Goal: Task Accomplishment & Management: Manage account settings

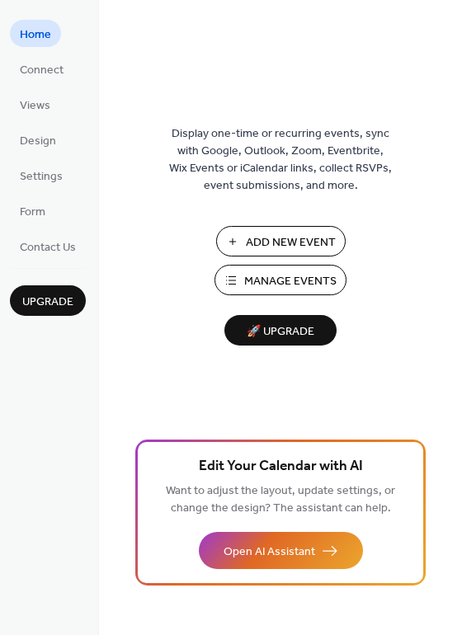
click at [285, 245] on span "Add New Event" at bounding box center [291, 242] width 90 height 17
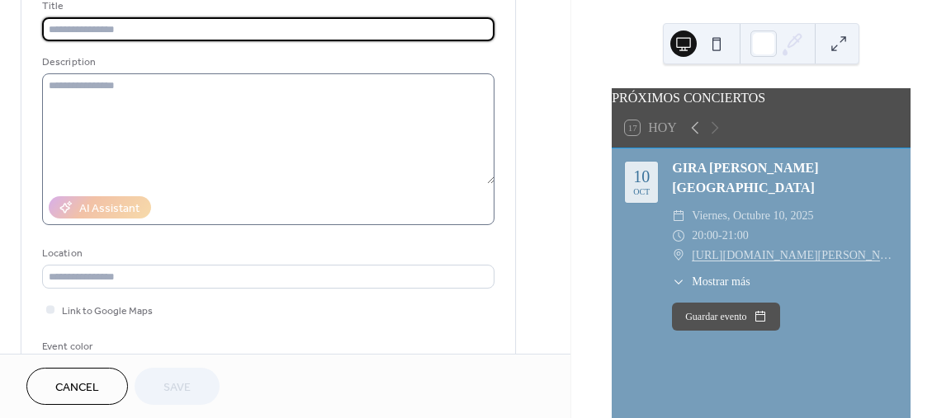
scroll to position [198, 0]
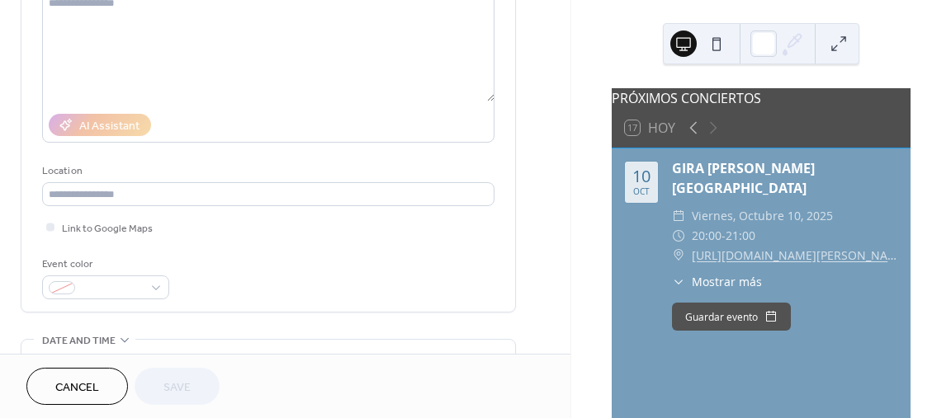
click at [87, 389] on span "Cancel" at bounding box center [77, 388] width 44 height 17
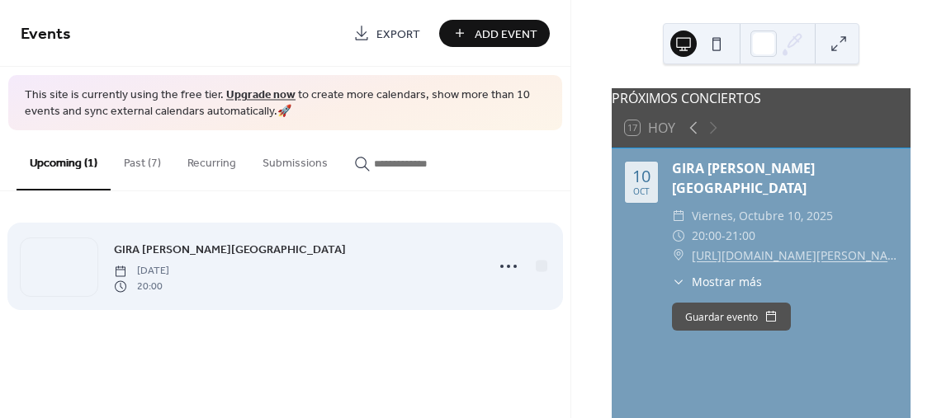
click at [248, 257] on div "GIRA A TOLEDO Friday, October 10, 2025 20:00" at bounding box center [294, 266] width 361 height 53
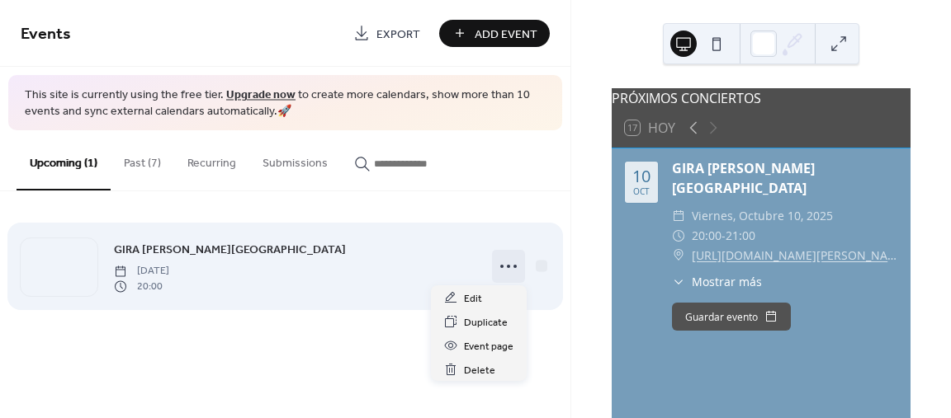
click at [509, 262] on icon at bounding box center [508, 266] width 26 height 26
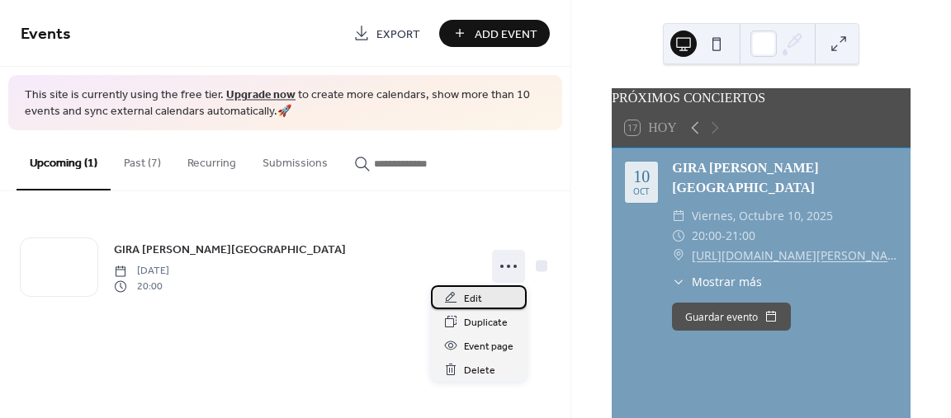
click at [467, 304] on span "Edit" at bounding box center [473, 298] width 18 height 17
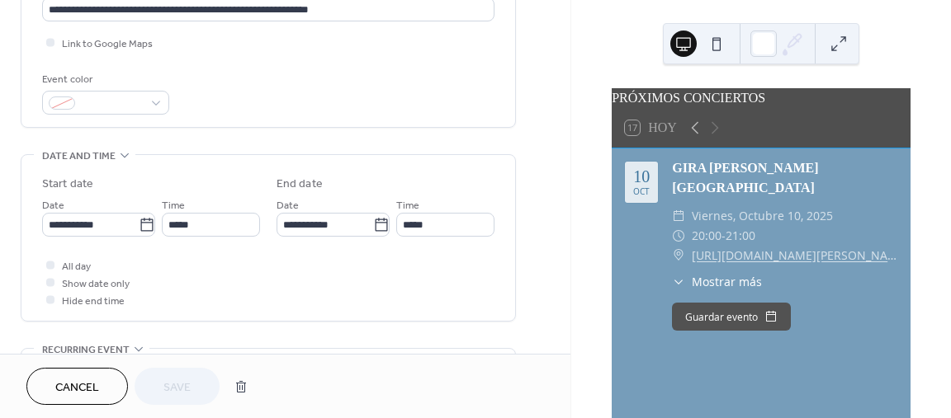
scroll to position [396, 0]
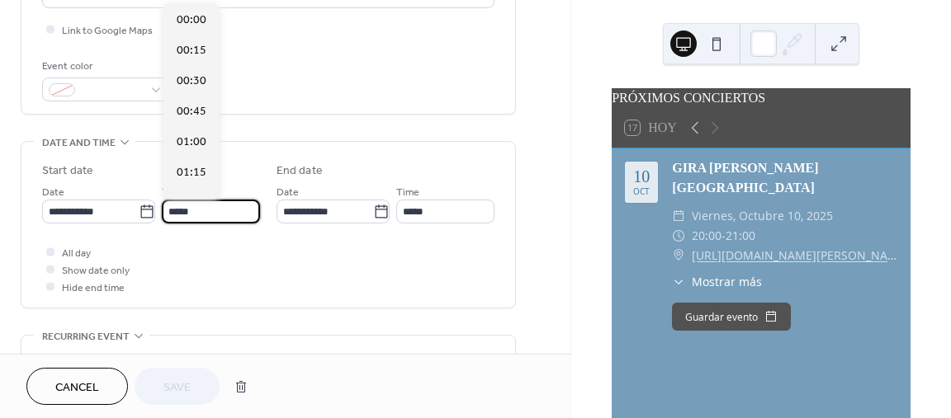
click at [205, 207] on input "*****" at bounding box center [211, 212] width 98 height 24
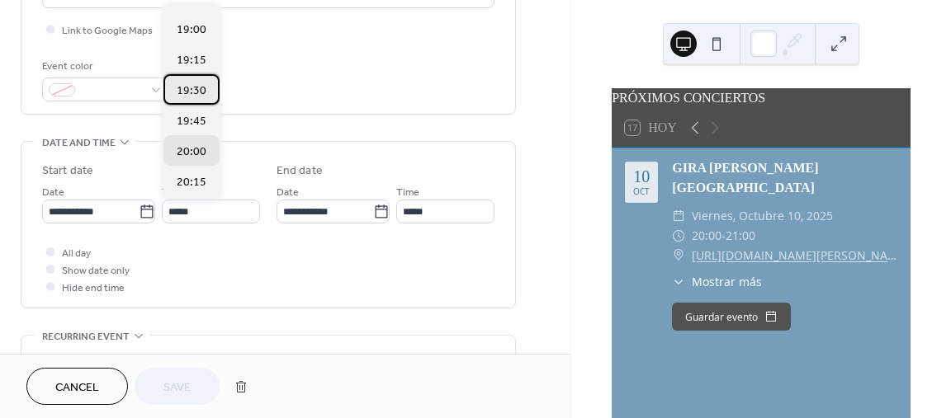
click at [196, 87] on span "19:30" at bounding box center [192, 91] width 30 height 17
type input "*****"
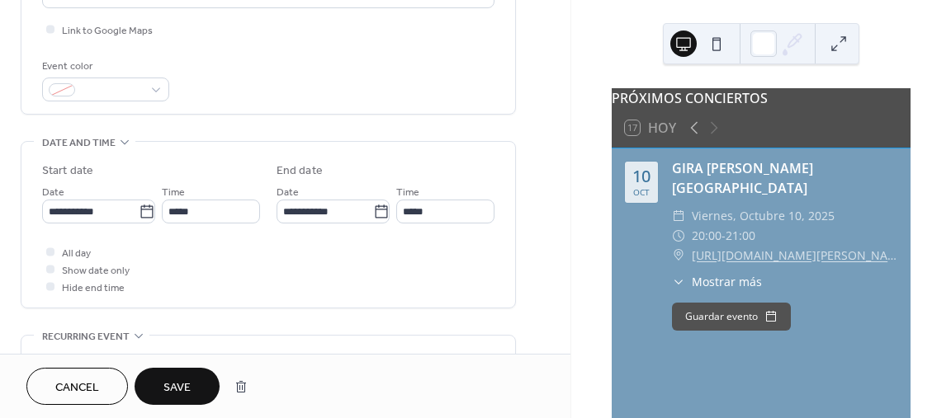
click at [178, 389] on span "Save" at bounding box center [176, 388] width 27 height 17
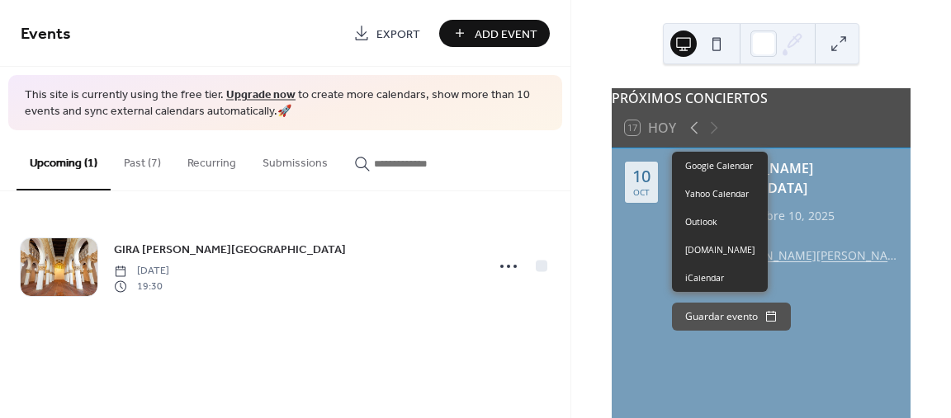
click at [726, 309] on button "Guardar evento" at bounding box center [731, 317] width 119 height 28
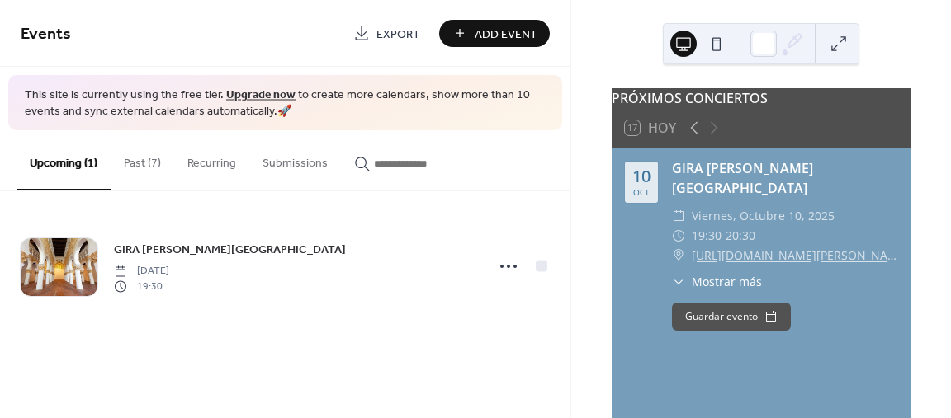
click at [508, 36] on span "Add Event" at bounding box center [506, 34] width 63 height 17
